Goal: Task Accomplishment & Management: Use online tool/utility

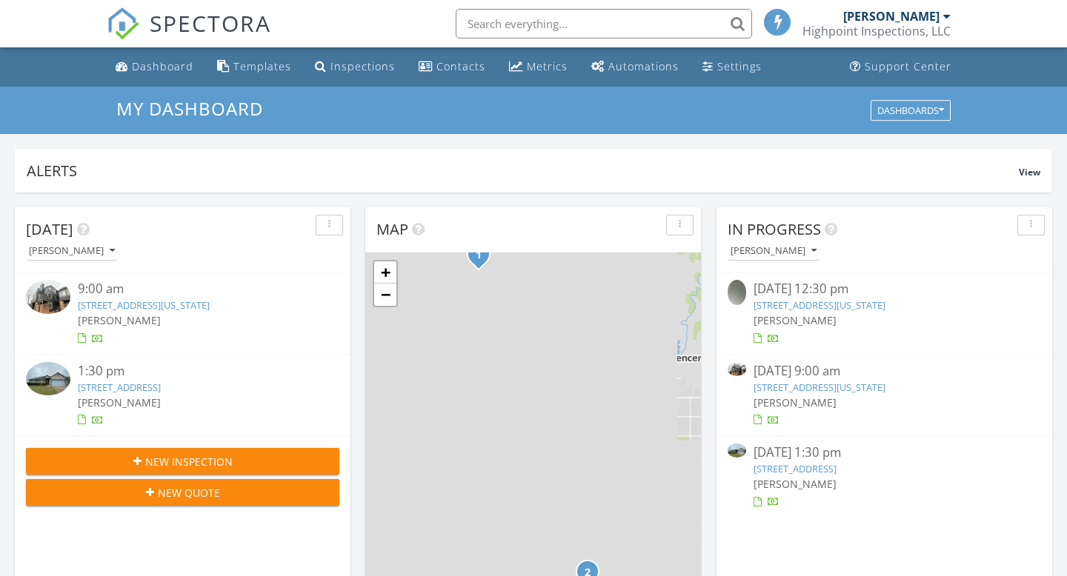
scroll to position [1349, 1068]
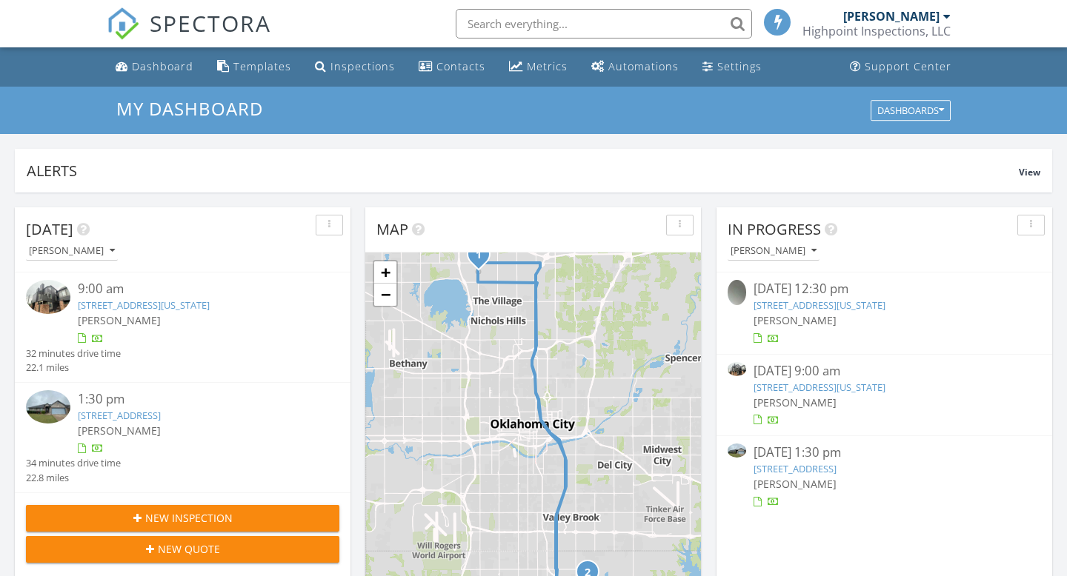
click at [210, 310] on link "11520 N May Ave #C207, Oklahoma City, OK 73120" at bounding box center [144, 305] width 132 height 13
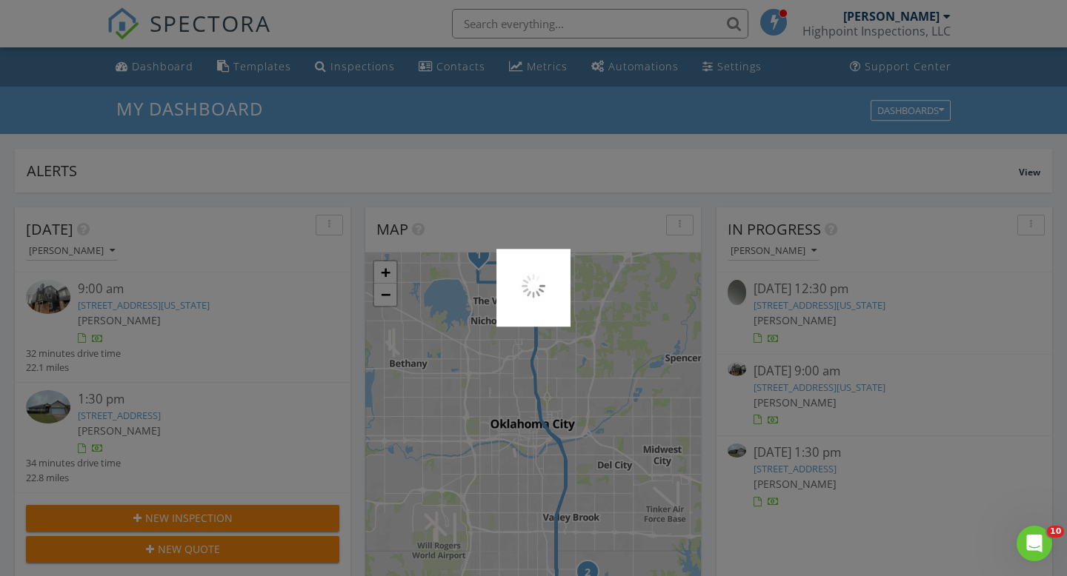
scroll to position [0, 0]
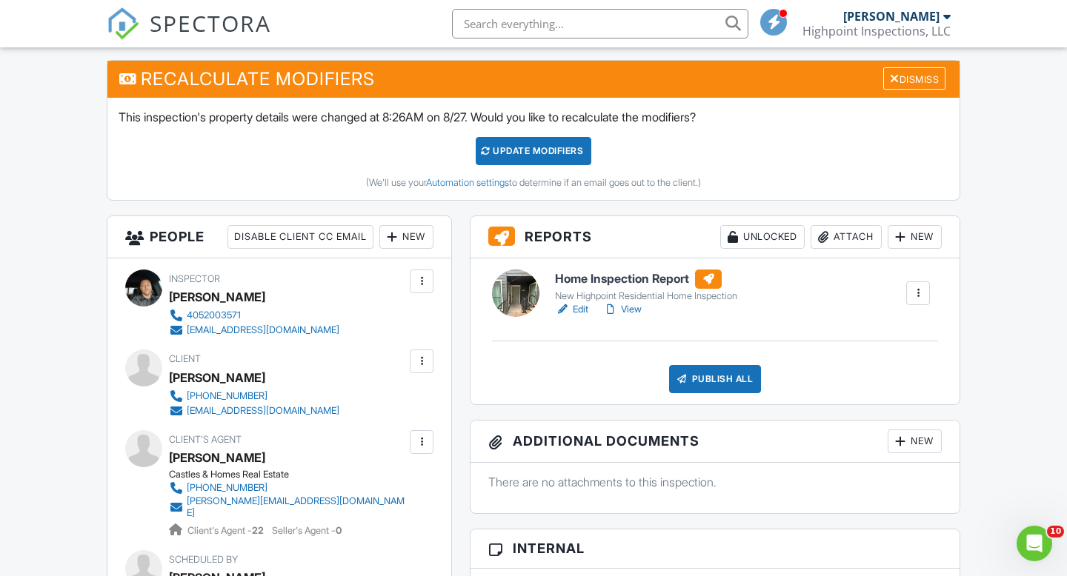
scroll to position [371, 0]
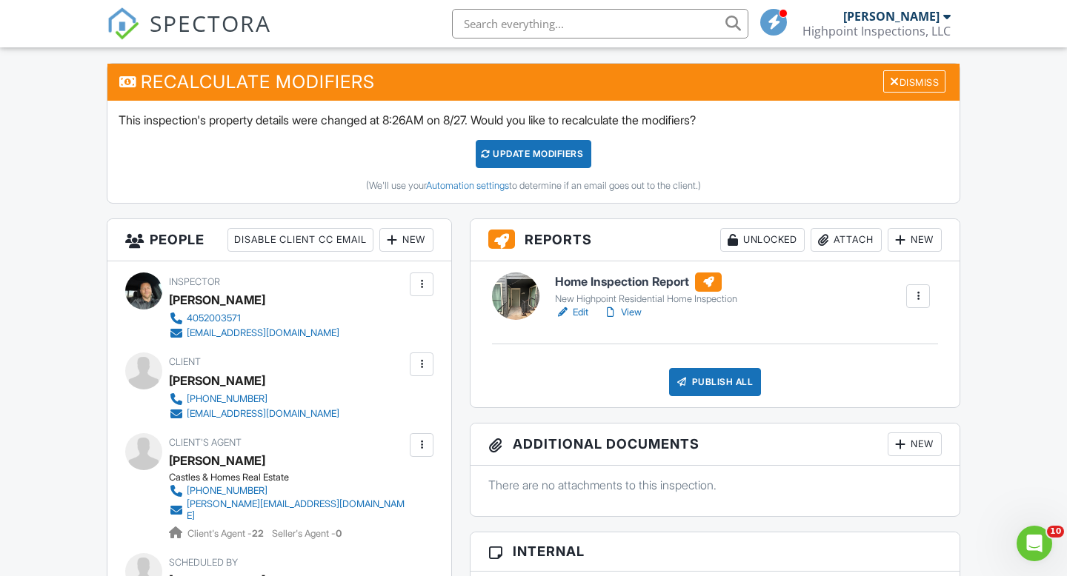
click at [631, 307] on link "View" at bounding box center [622, 312] width 39 height 15
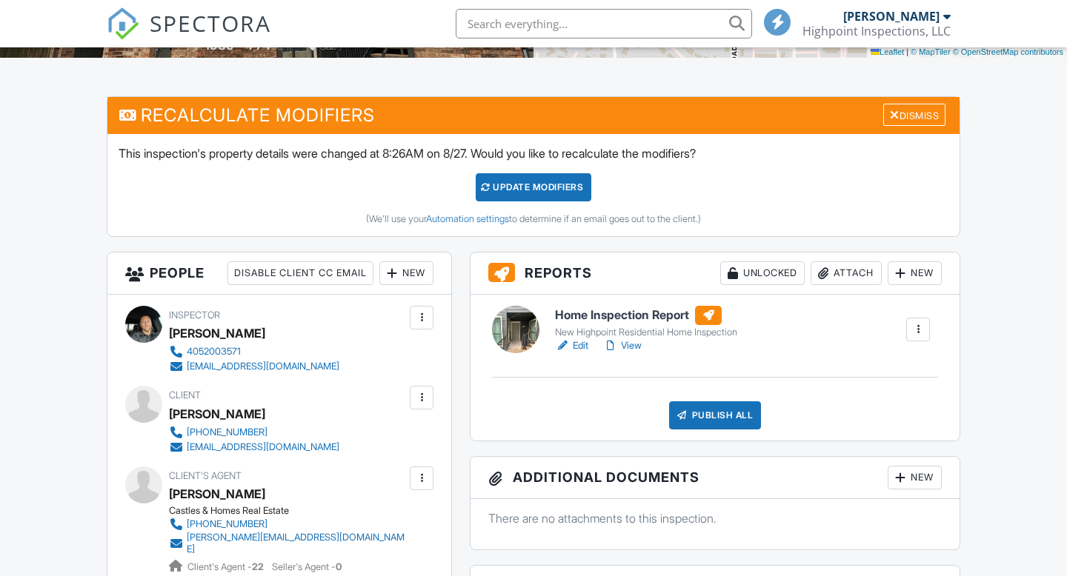
click at [634, 345] on link "View" at bounding box center [622, 346] width 39 height 15
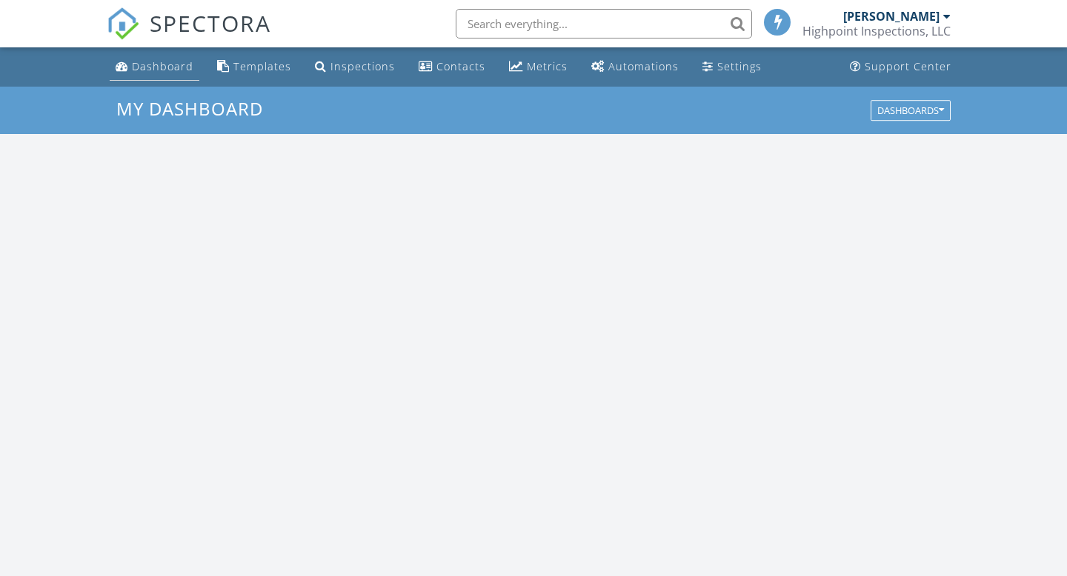
scroll to position [1349, 1068]
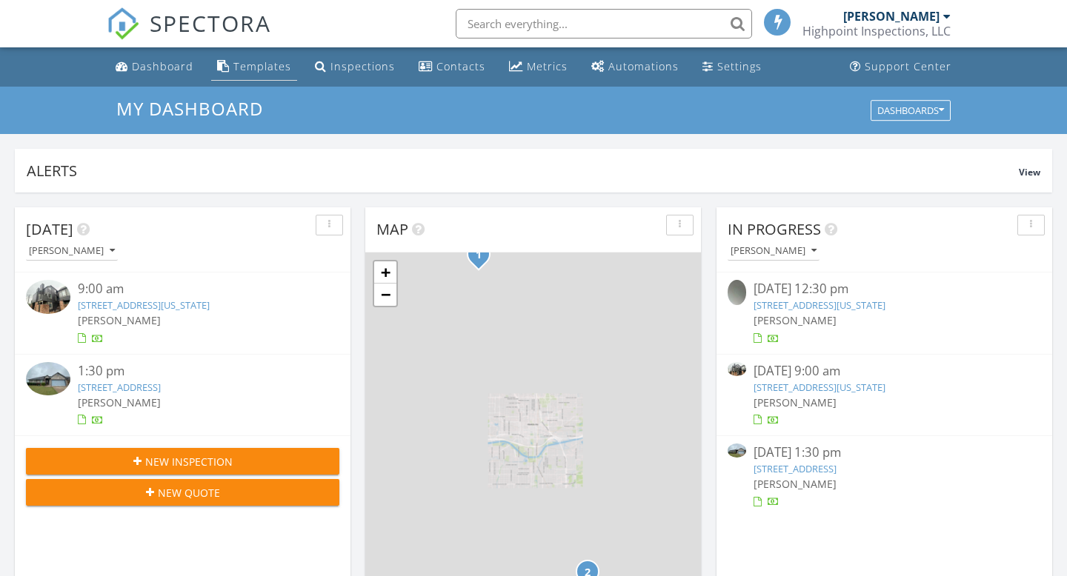
click at [239, 68] on div "Templates" at bounding box center [262, 66] width 58 height 14
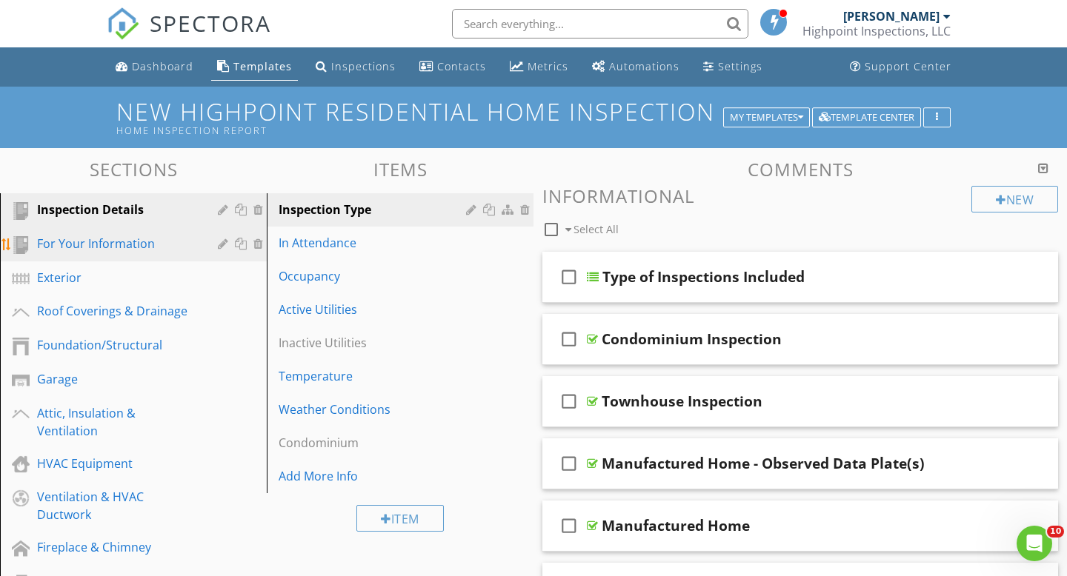
click at [155, 241] on div "For Your Information" at bounding box center [116, 244] width 159 height 18
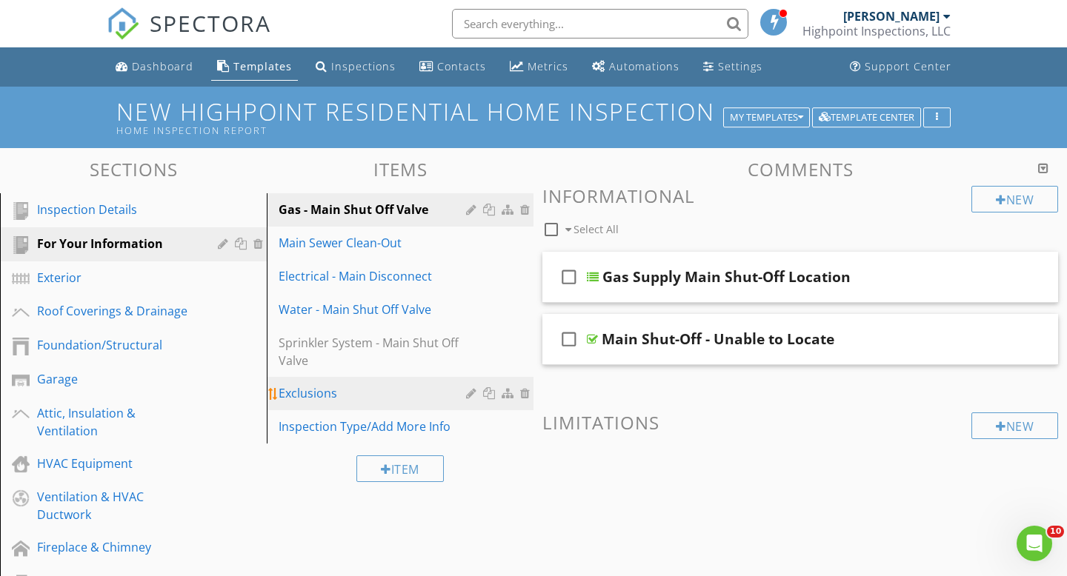
click at [298, 391] on div "Exclusions" at bounding box center [375, 394] width 192 height 18
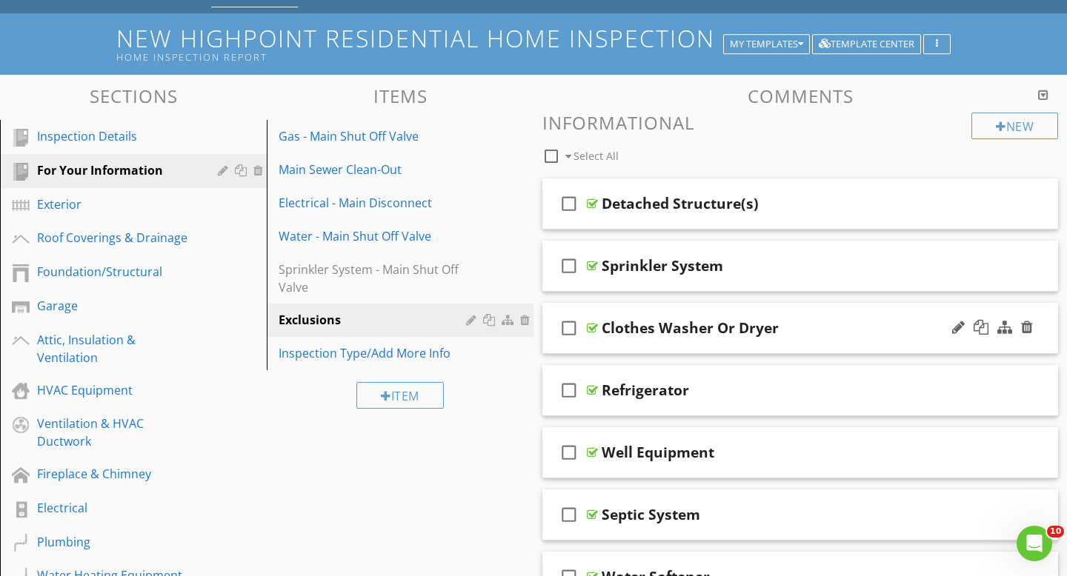
scroll to position [98, 0]
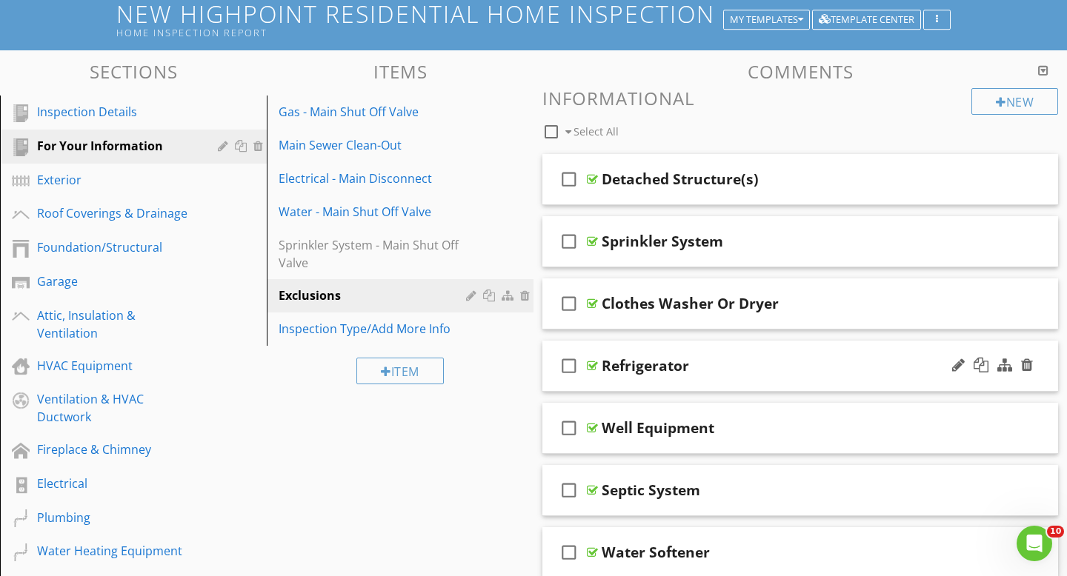
click at [596, 359] on div "check_box_outline_blank Refrigerator" at bounding box center [800, 366] width 516 height 51
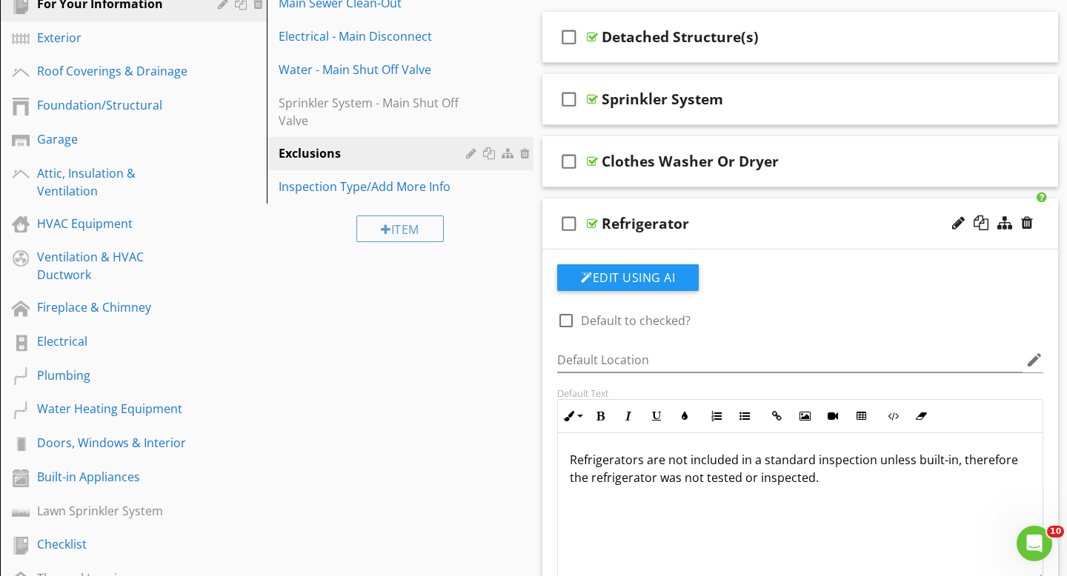
scroll to position [274, 0]
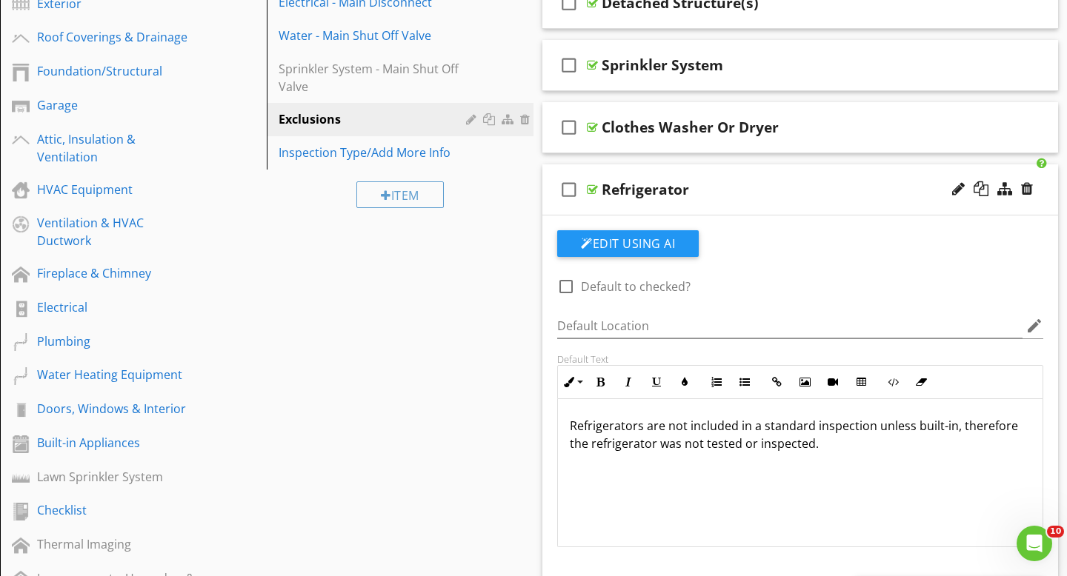
drag, startPoint x: 568, startPoint y: 425, endPoint x: 713, endPoint y: 495, distance: 160.4
click at [717, 499] on div "Refrigerators are not included in a standard inspection unless built-in, theref…" at bounding box center [800, 473] width 485 height 148
copy p "Refrigerators are not included in a standard inspection unless built-in, theref…"
click at [123, 274] on div "Fireplace & Chimney" at bounding box center [116, 273] width 159 height 18
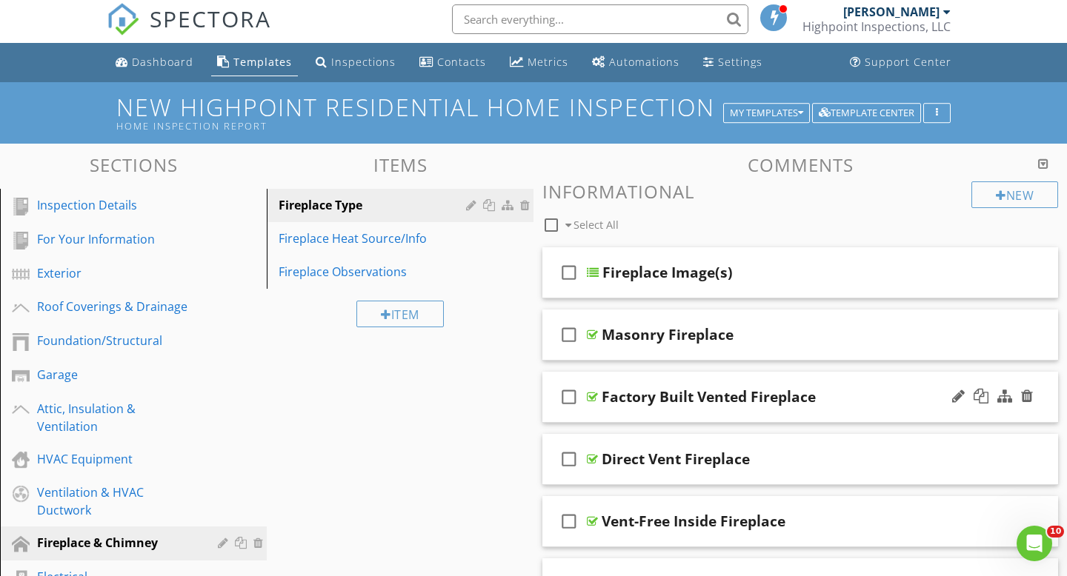
scroll to position [7, 0]
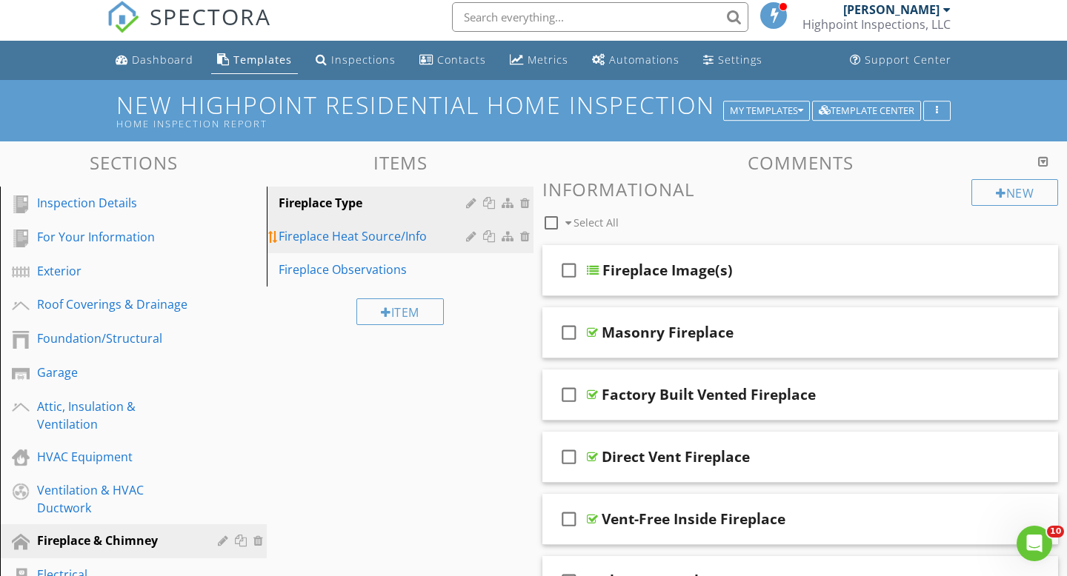
click at [416, 224] on link "Fireplace Heat Source/Info" at bounding box center [402, 236] width 262 height 33
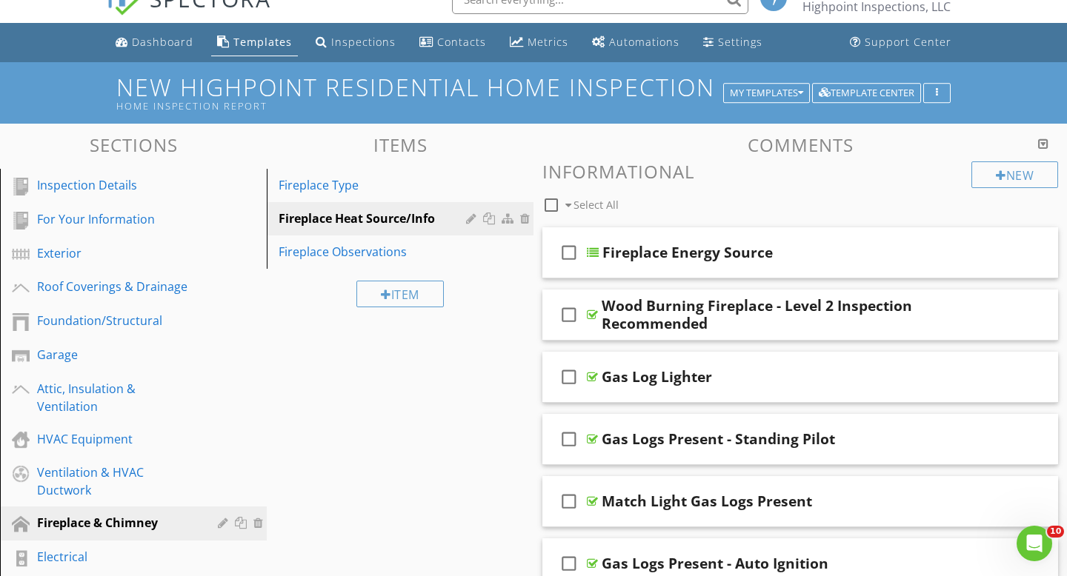
scroll to position [25, 0]
click at [590, 318] on div at bounding box center [592, 314] width 11 height 12
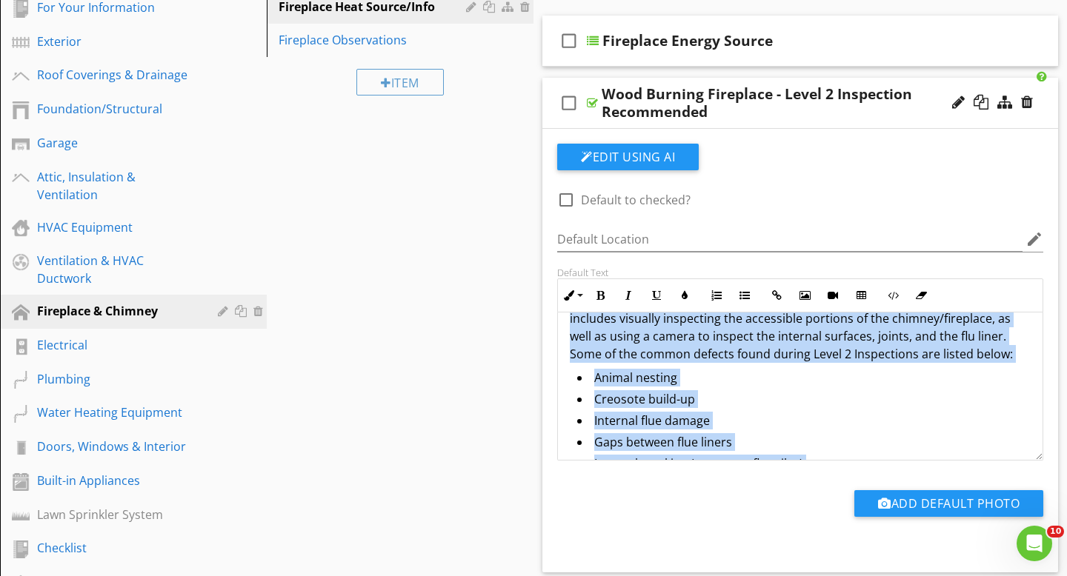
scroll to position [214, 0]
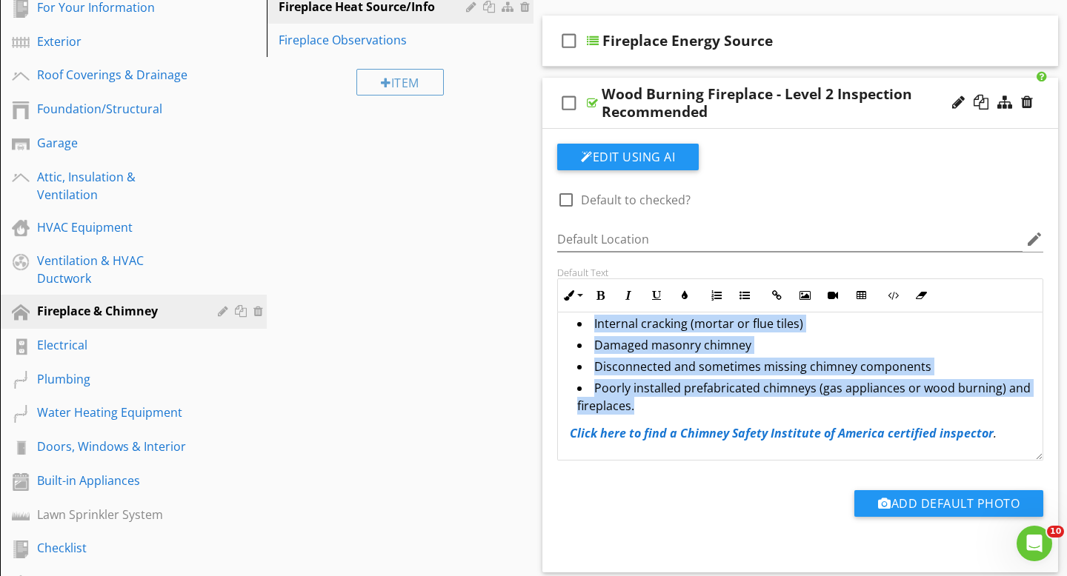
drag, startPoint x: 568, startPoint y: 338, endPoint x: 660, endPoint y: 408, distance: 115.7
click at [663, 412] on div "The inspection of the chimney is limited to a visual inspection of the accessib…" at bounding box center [800, 280] width 485 height 362
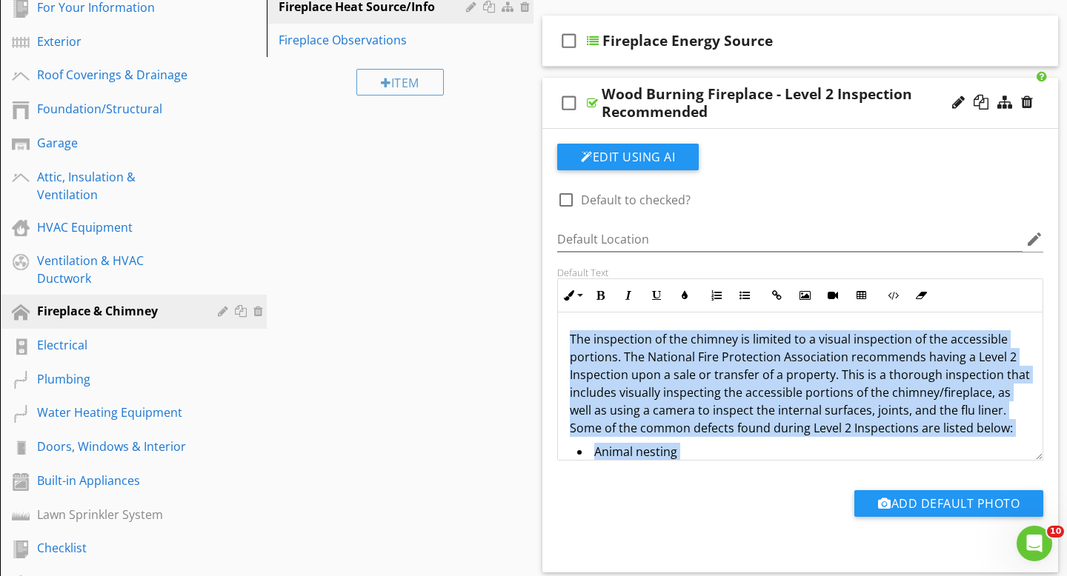
copy div "The inspection of the chimney is limited to a visual inspection of the accessib…"
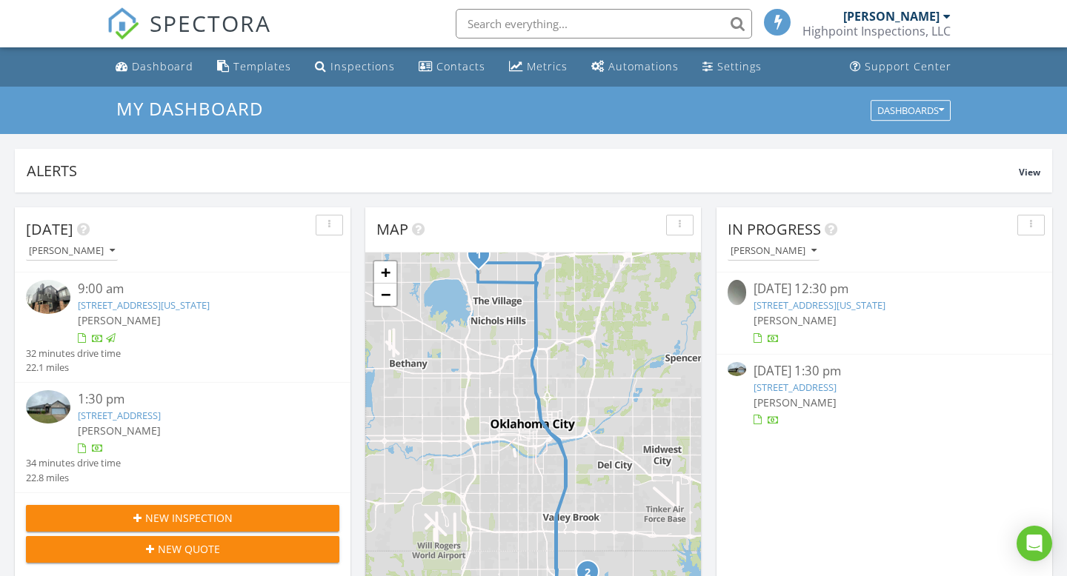
click at [161, 422] on link "1401 NE 11th St, Moore, OK 73160" at bounding box center [119, 415] width 83 height 13
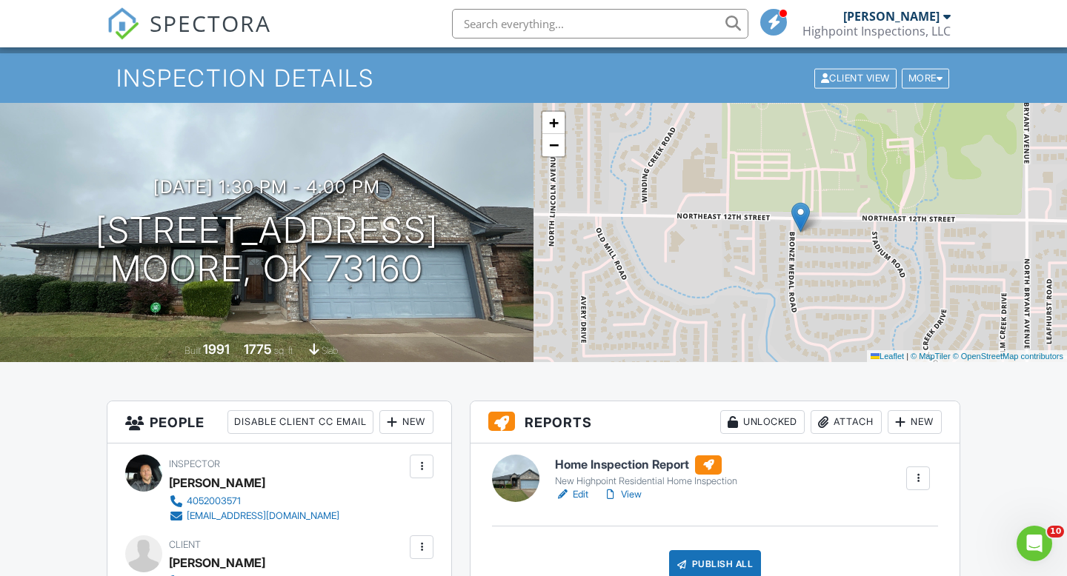
click at [625, 493] on link "View" at bounding box center [622, 494] width 39 height 15
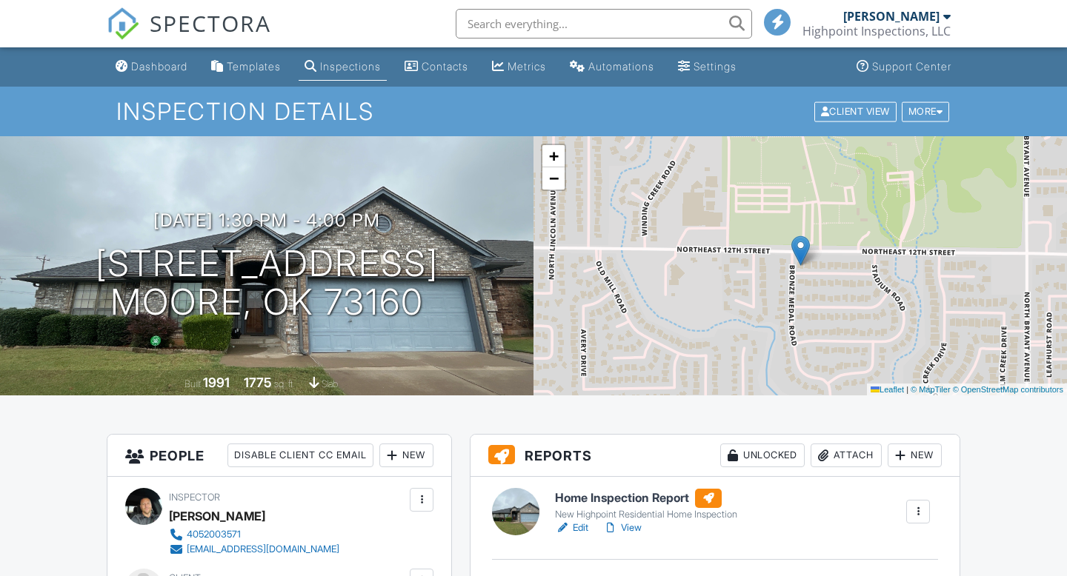
click at [633, 525] on link "View" at bounding box center [622, 528] width 39 height 15
